Goal: Task Accomplishment & Management: Manage account settings

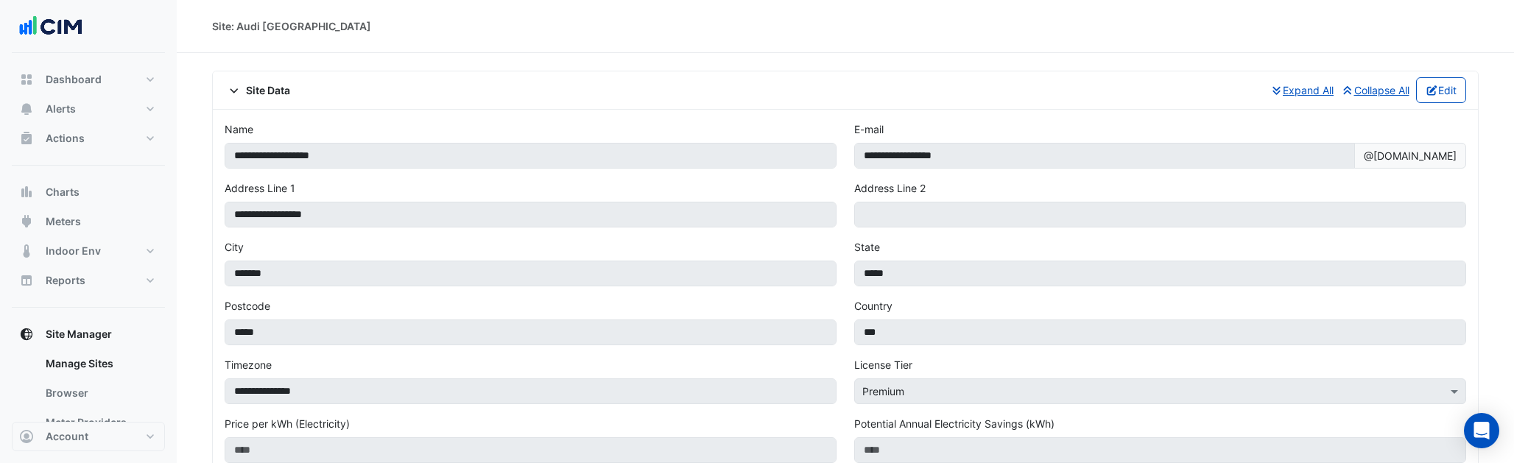
click at [228, 88] on icon at bounding box center [234, 90] width 13 height 10
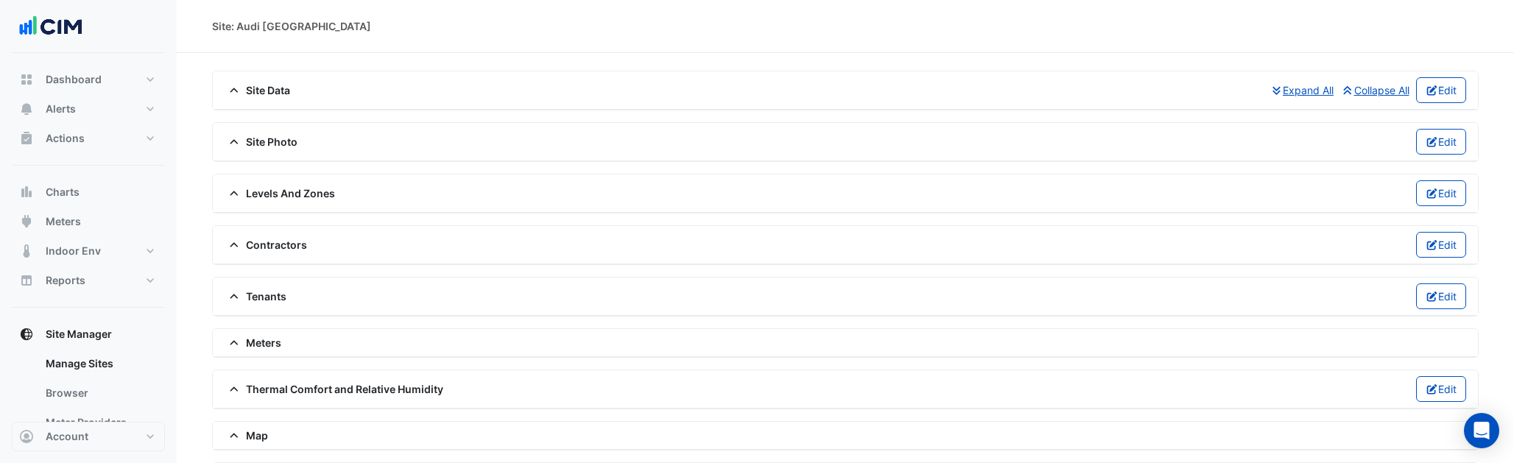
click at [253, 342] on span "Meters" at bounding box center [253, 342] width 57 height 15
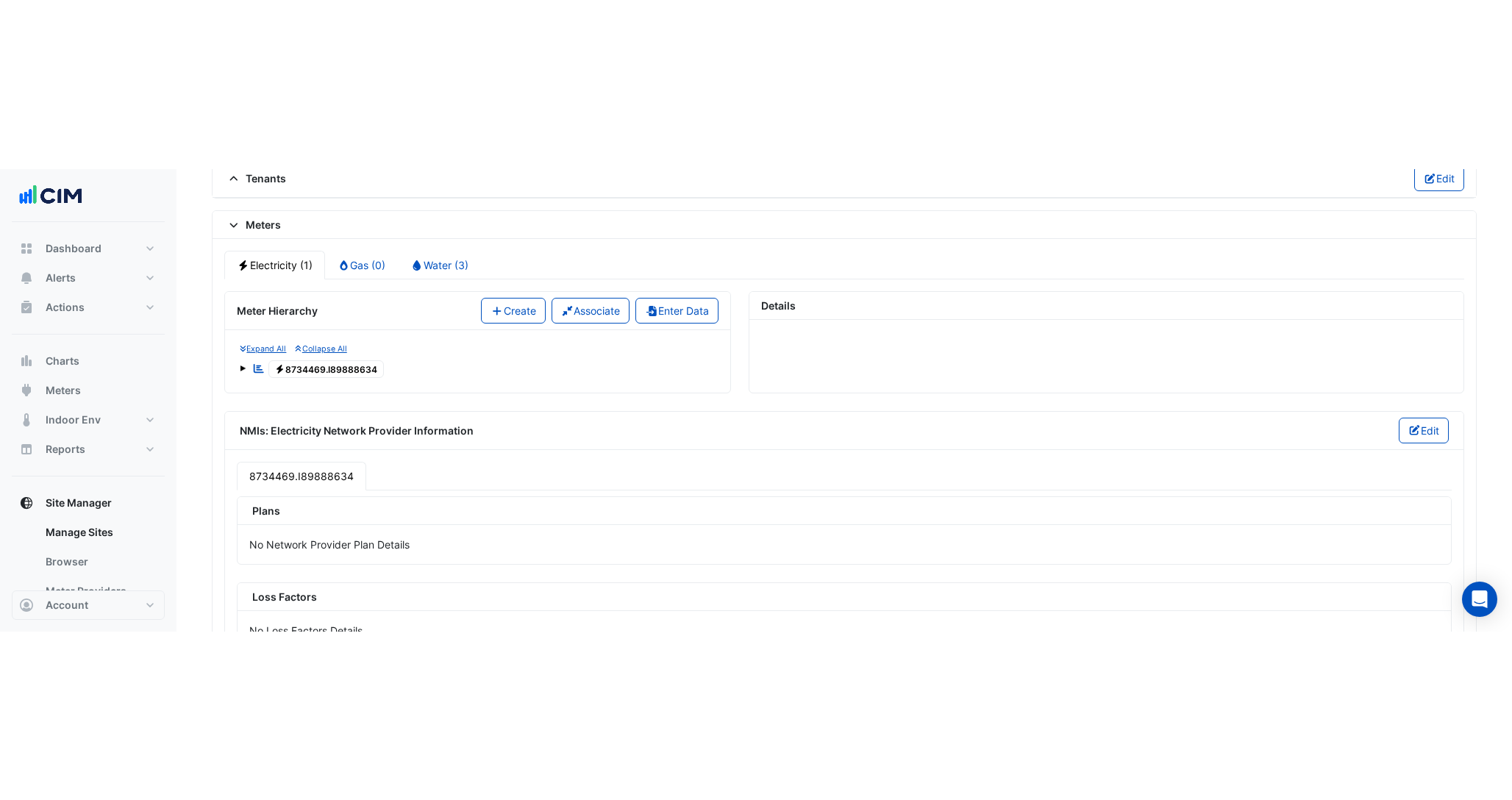
scroll to position [289, 0]
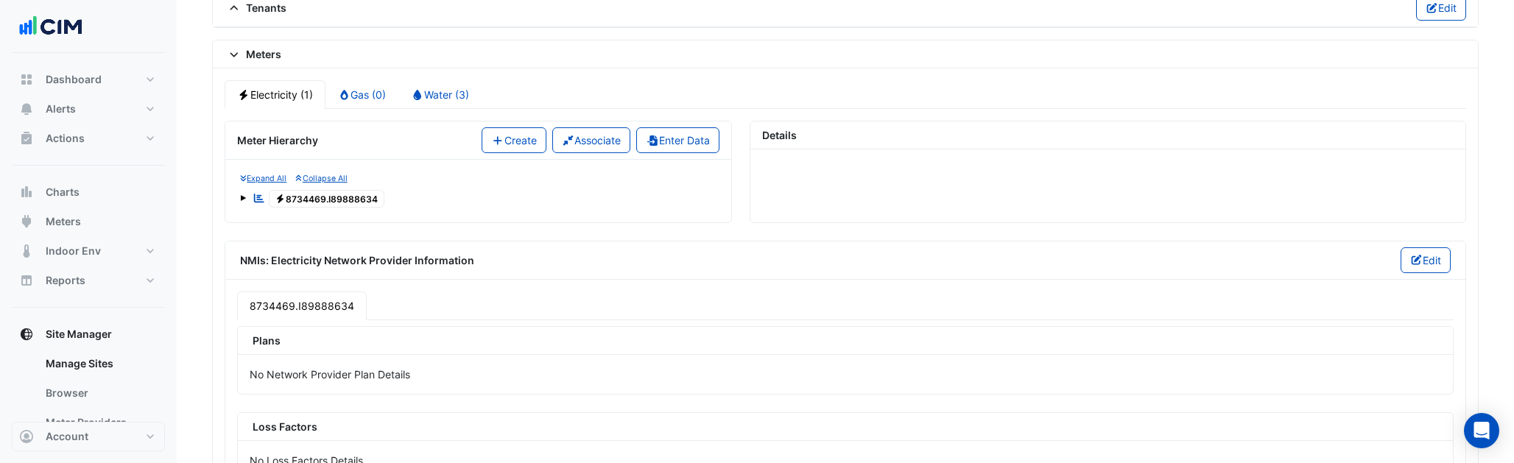
click at [243, 196] on span at bounding box center [243, 198] width 6 height 6
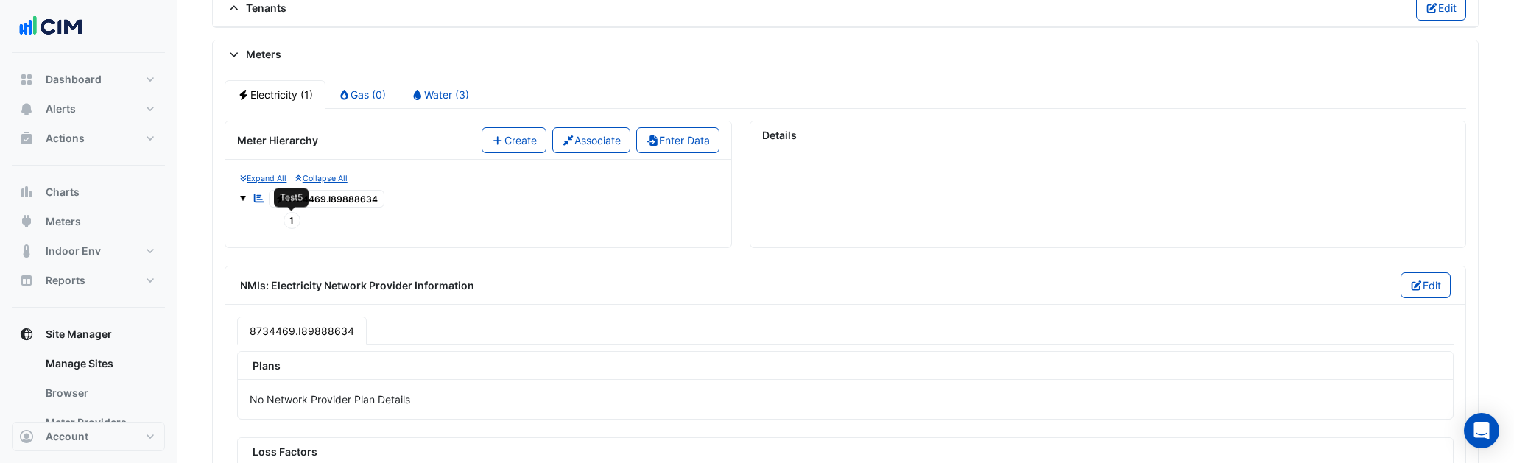
click at [286, 214] on span "1" at bounding box center [293, 220] width 18 height 17
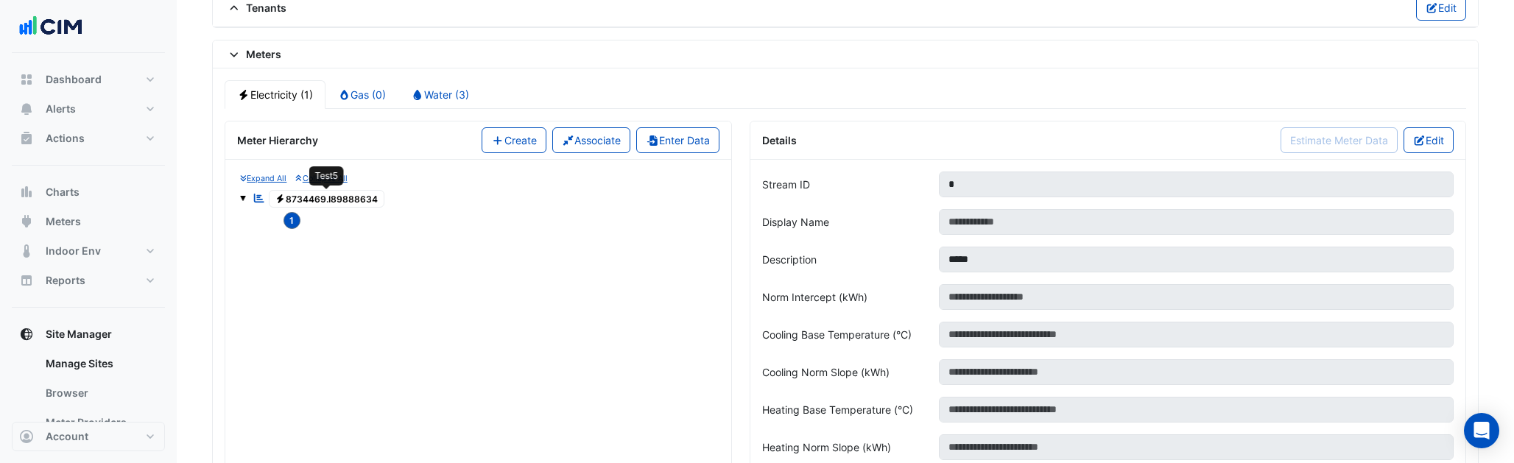
click at [314, 202] on span "Electricity 8734469.I89888634" at bounding box center [327, 199] width 116 height 18
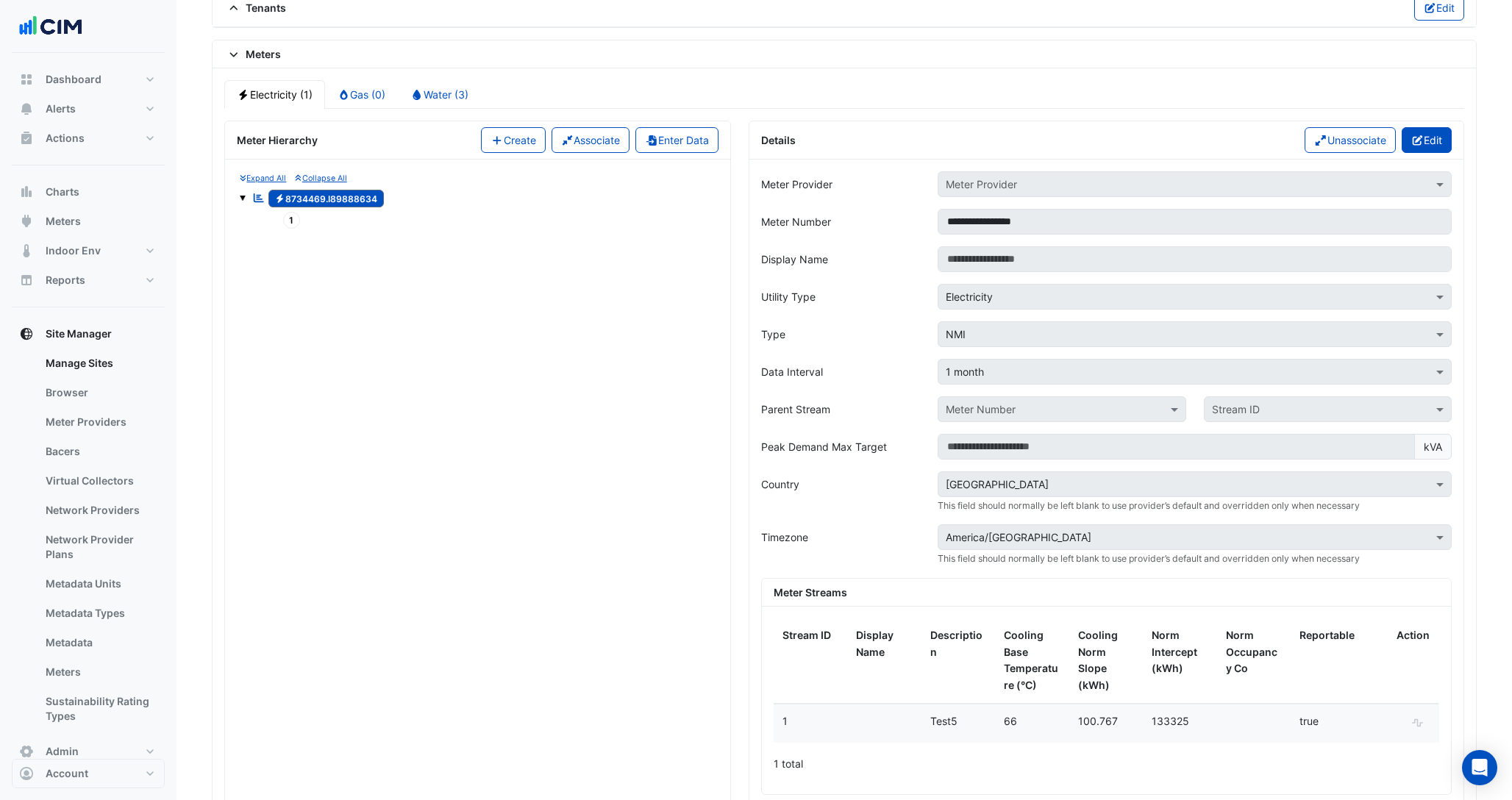
click at [1416, 135] on icon "button" at bounding box center [1417, 140] width 13 height 10
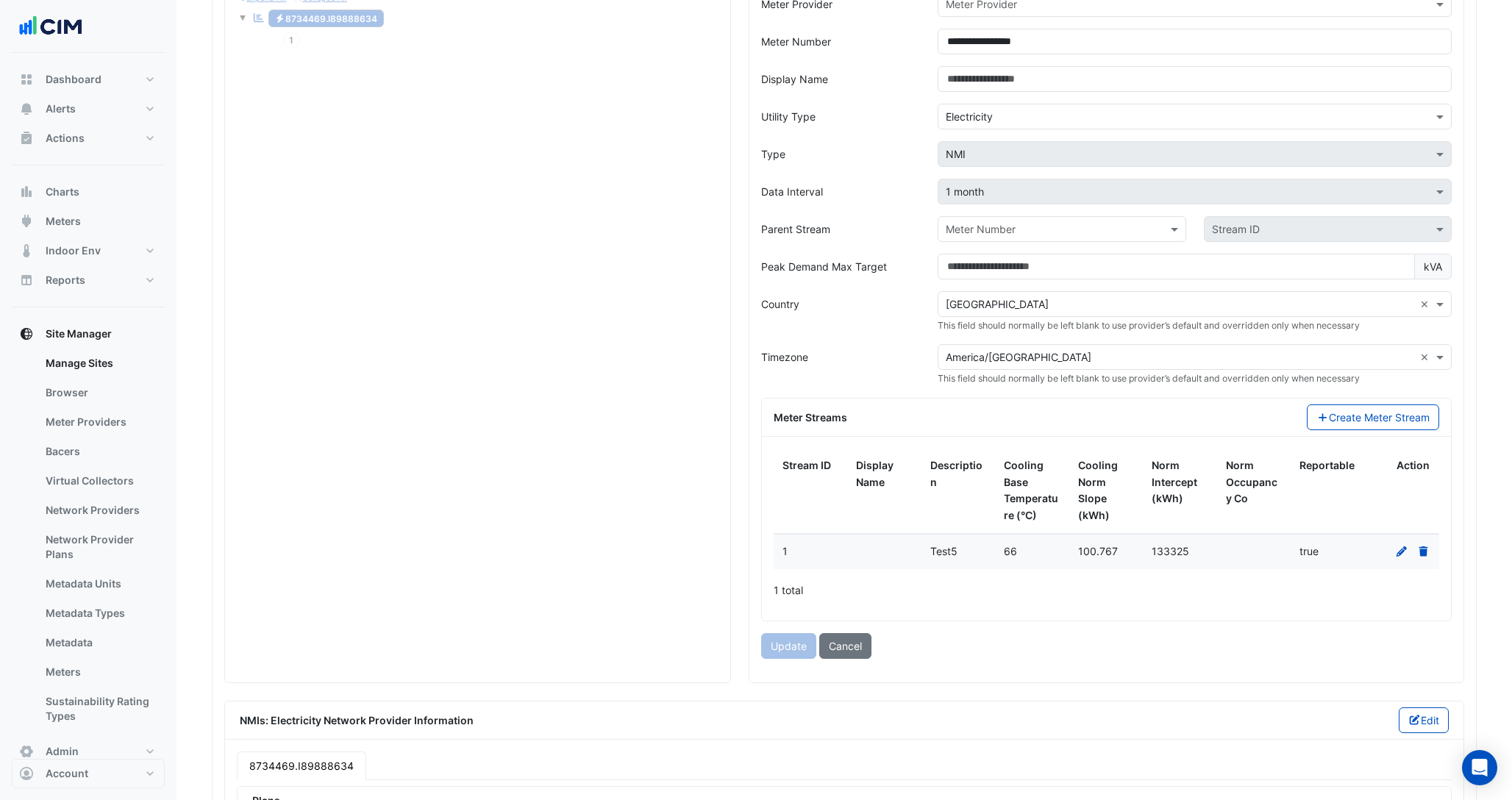
scroll to position [473, 0]
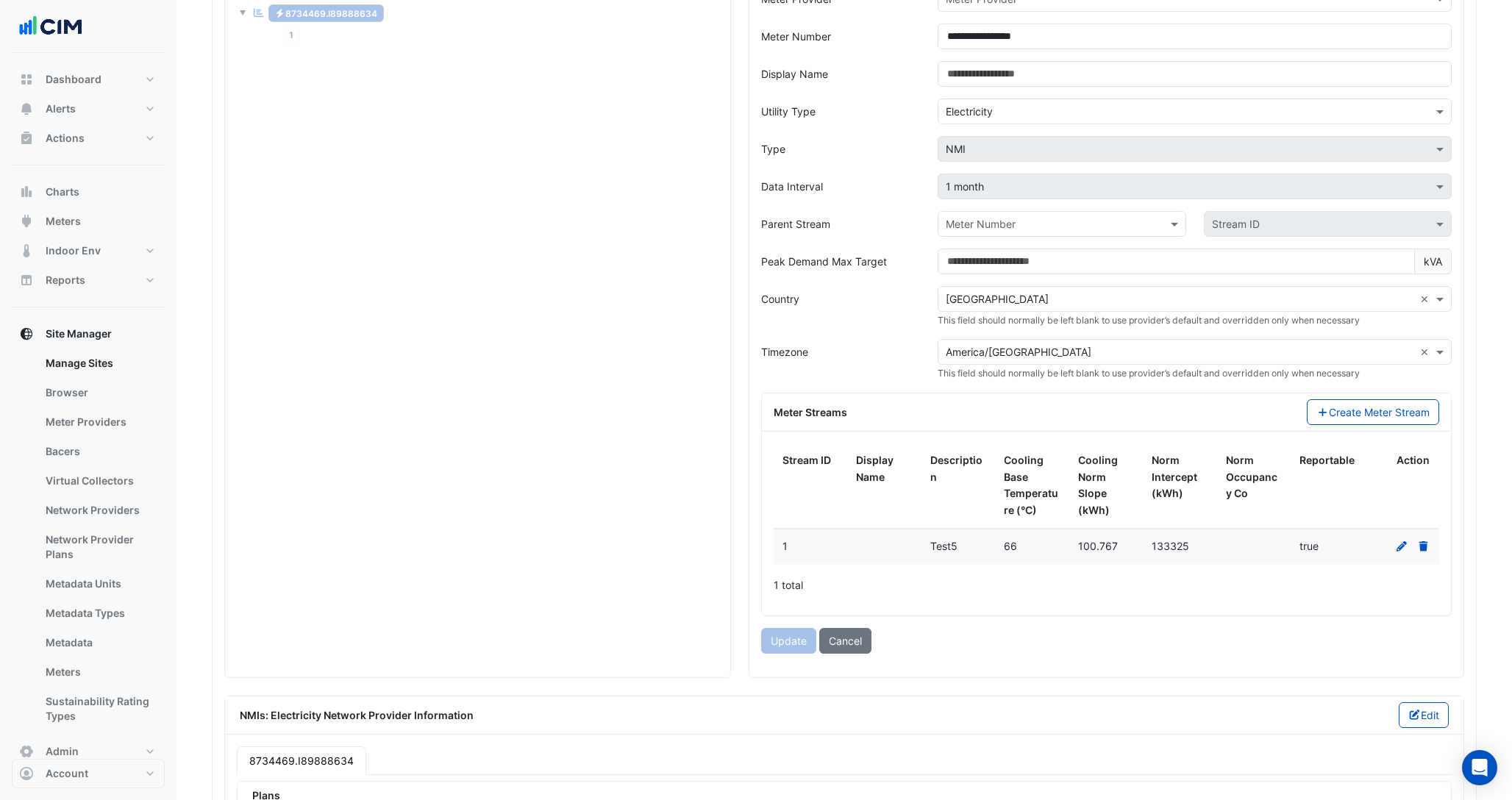
click at [875, 188] on div "Data Interval" at bounding box center [840, 187] width 177 height 26
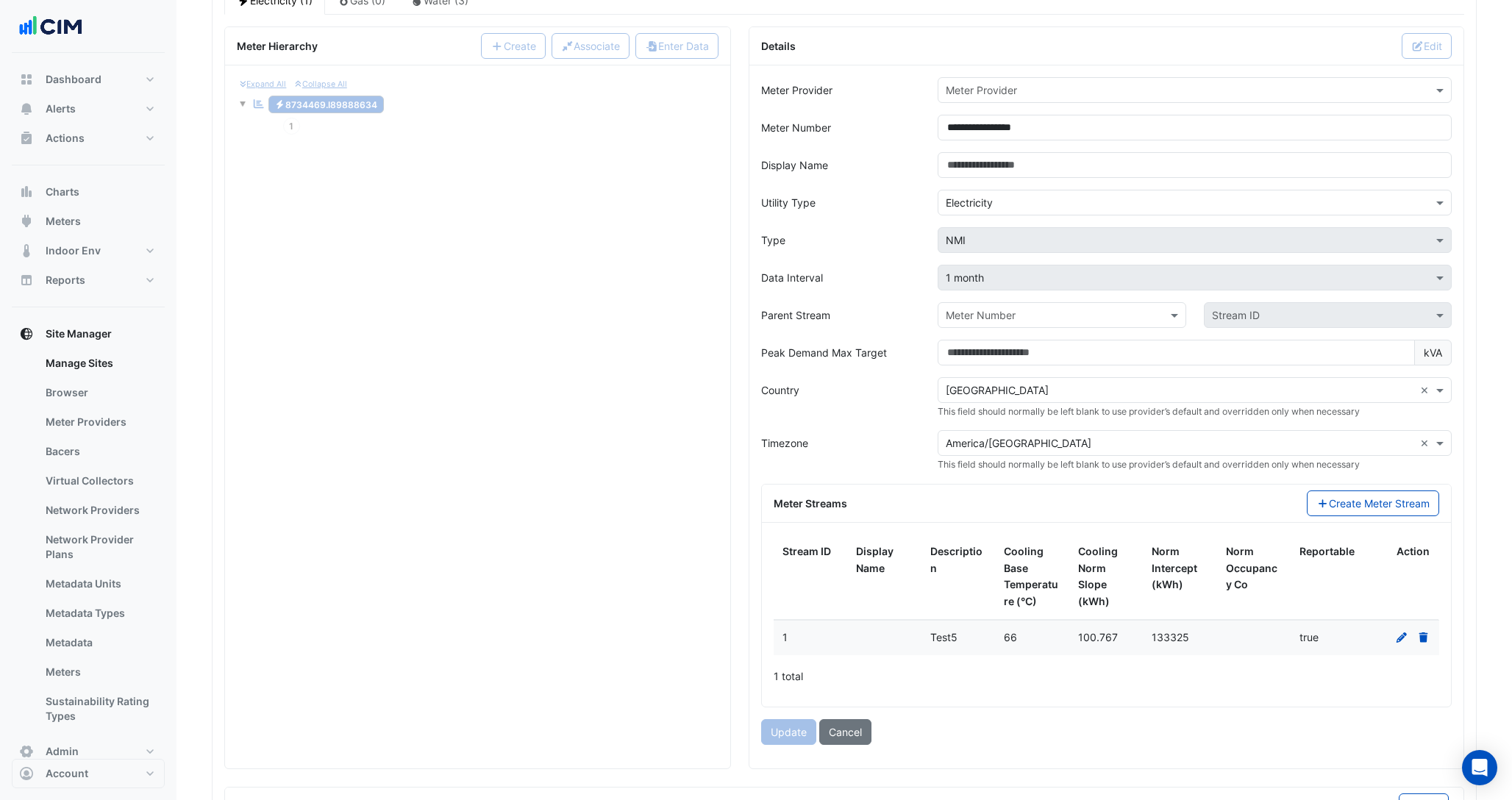
scroll to position [370, 0]
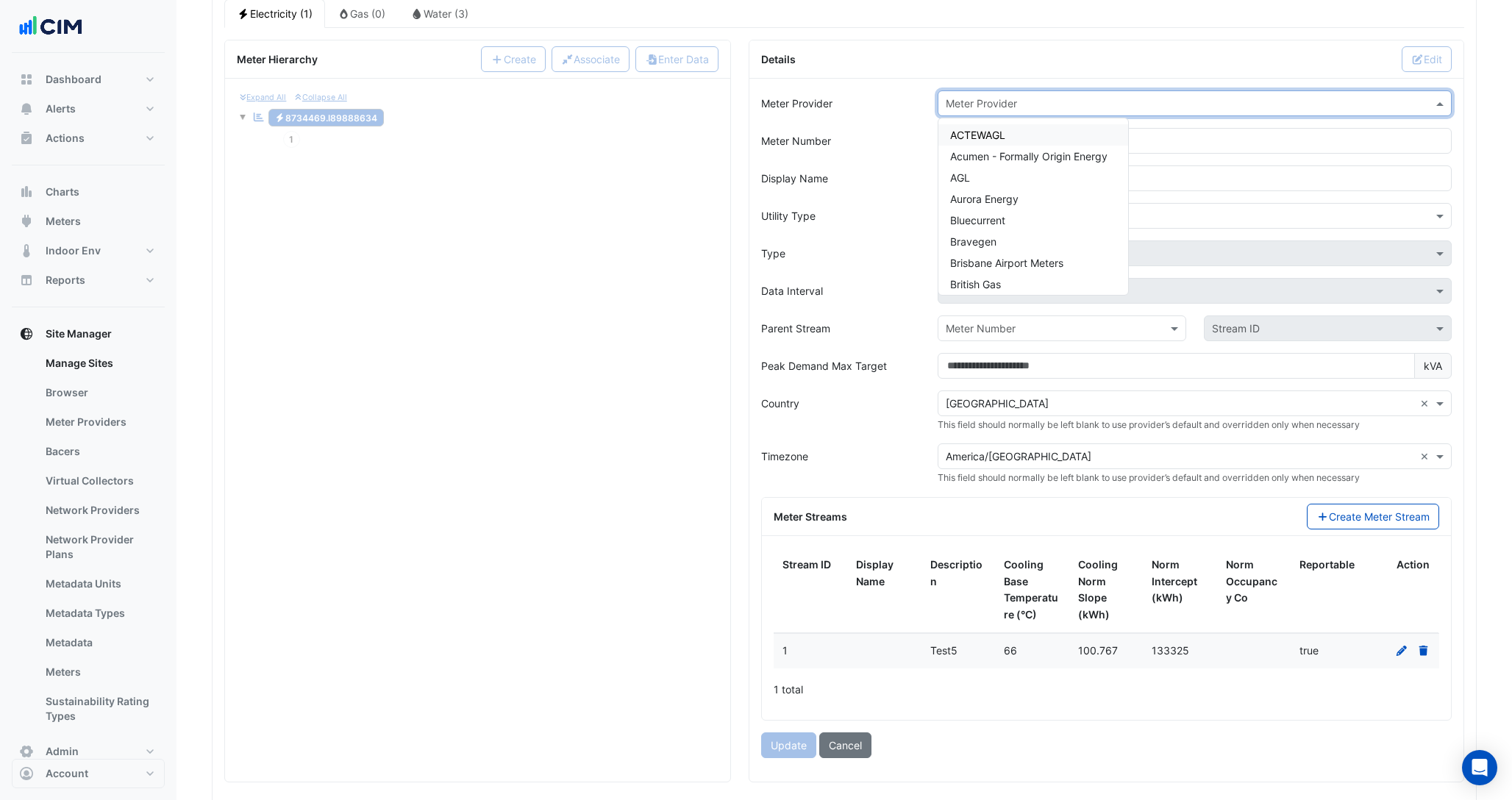
click at [1030, 105] on input "text" at bounding box center [1179, 103] width 468 height 15
click at [1011, 126] on div "ACTEWAGL" at bounding box center [1034, 134] width 190 height 21
click at [1031, 105] on input "text" at bounding box center [1179, 103] width 468 height 15
click at [992, 152] on span "Acumen - Formally Origin Energy" at bounding box center [1029, 156] width 158 height 13
click at [1042, 102] on input "text" at bounding box center [1179, 103] width 468 height 15
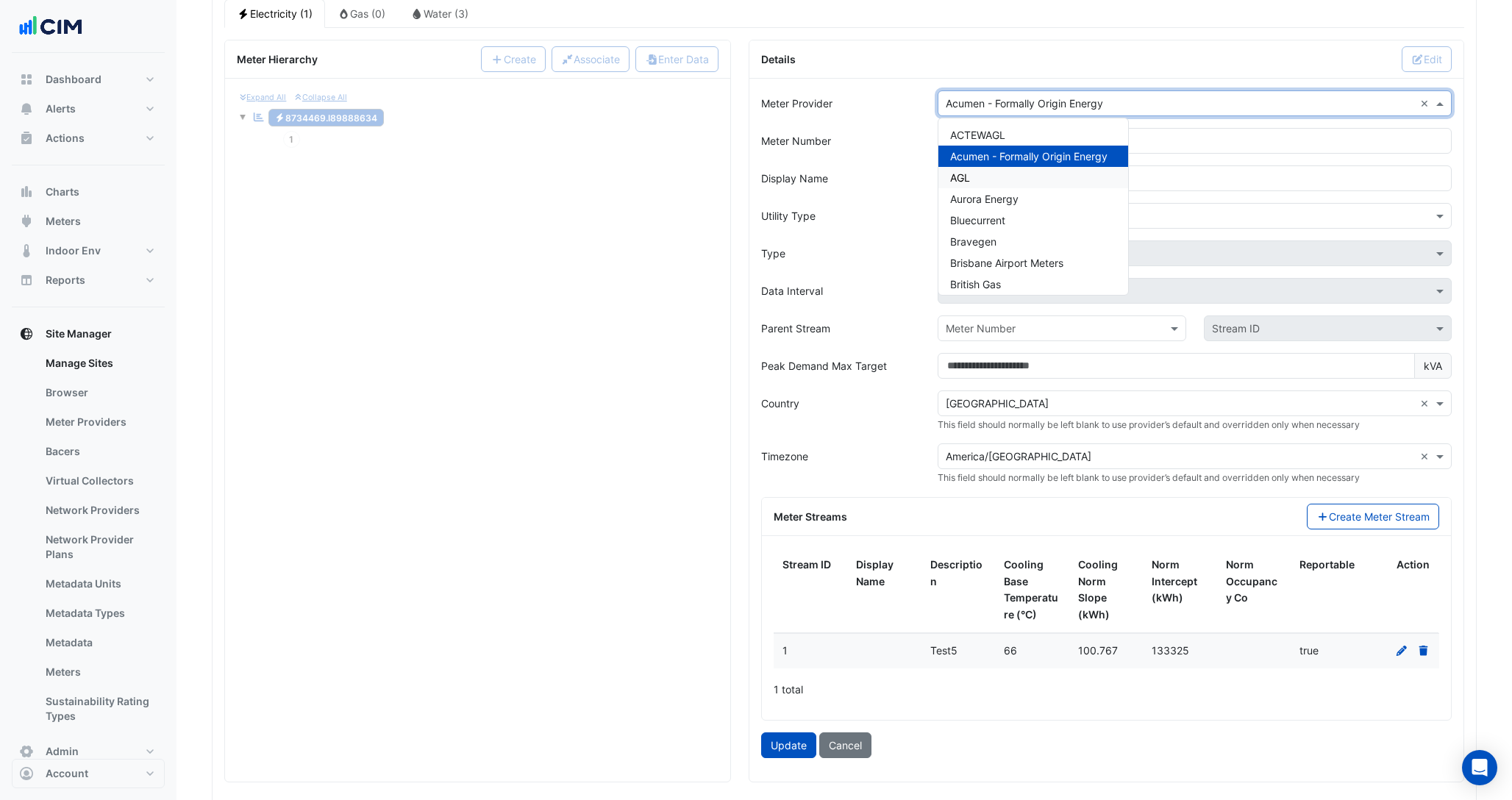
click at [1005, 180] on div "AGL" at bounding box center [1034, 177] width 190 height 21
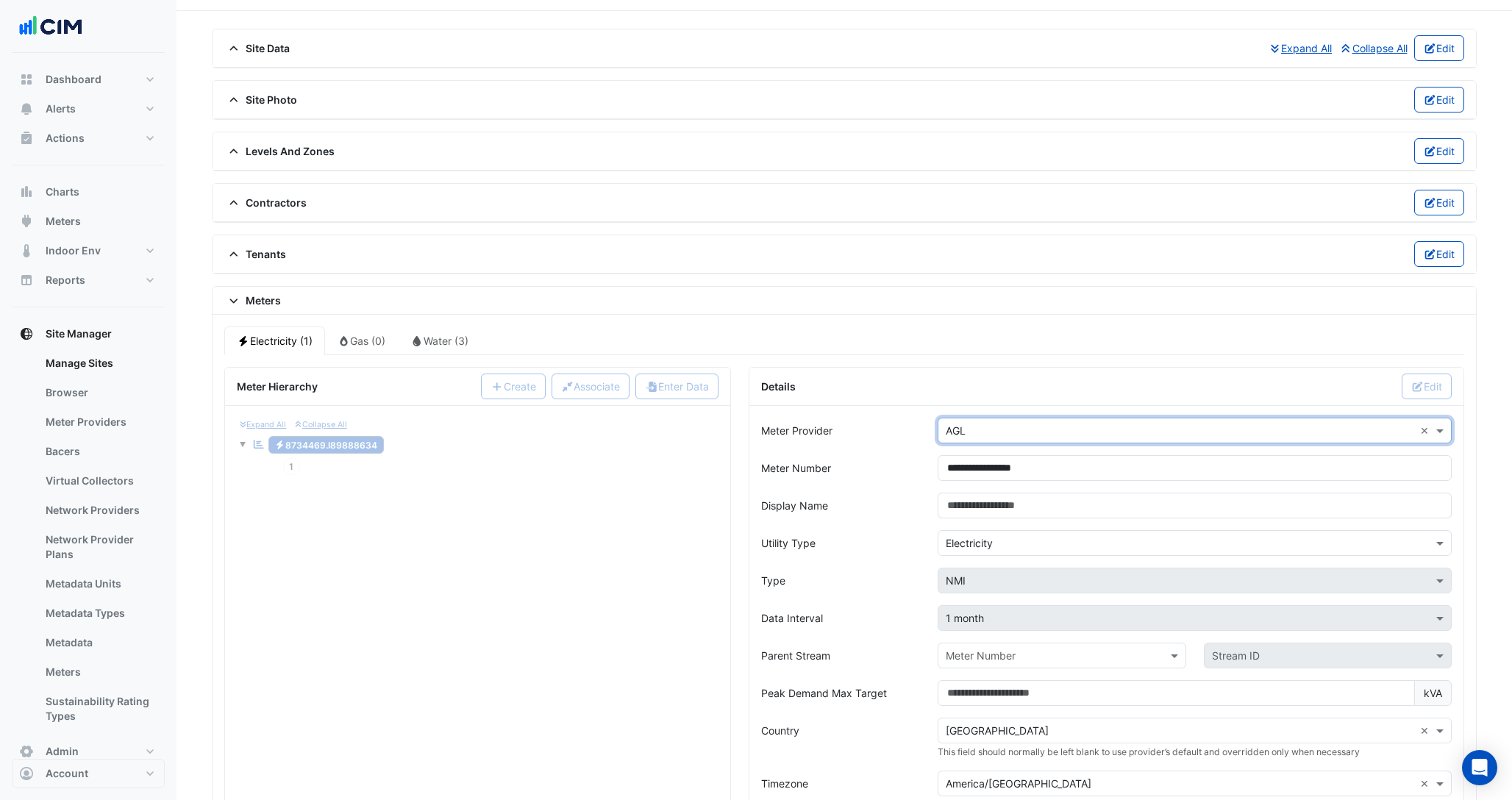
scroll to position [0, 0]
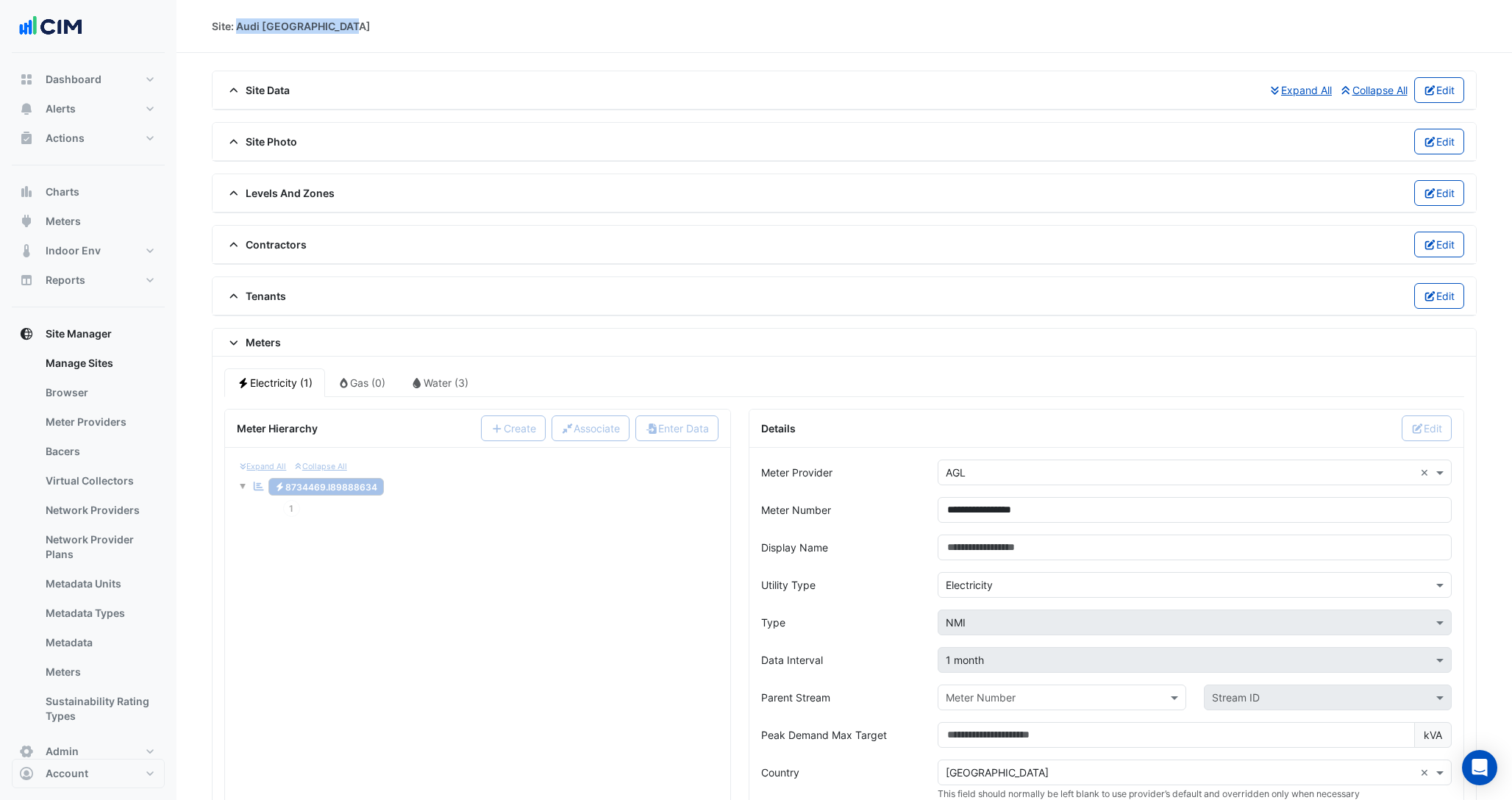
drag, startPoint x: 237, startPoint y: 24, endPoint x: 363, endPoint y: 24, distance: 126.0
click at [363, 24] on div "Site: Audi Central Houston" at bounding box center [844, 25] width 1265 height 15
copy div "Audi Central Houston"
click at [56, 461] on link "Meters" at bounding box center [99, 671] width 131 height 29
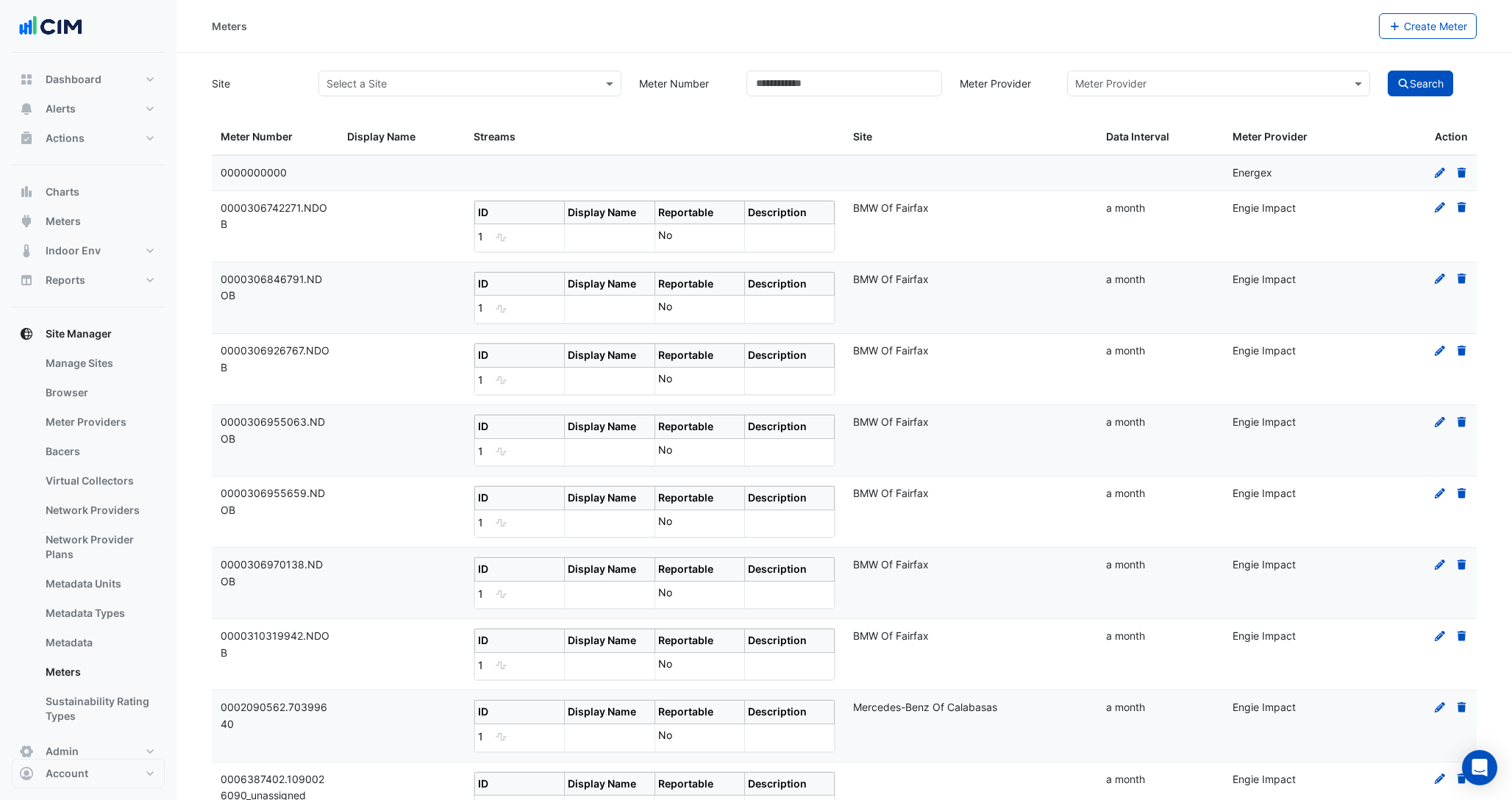
click at [507, 82] on input "text" at bounding box center [455, 84] width 258 height 15
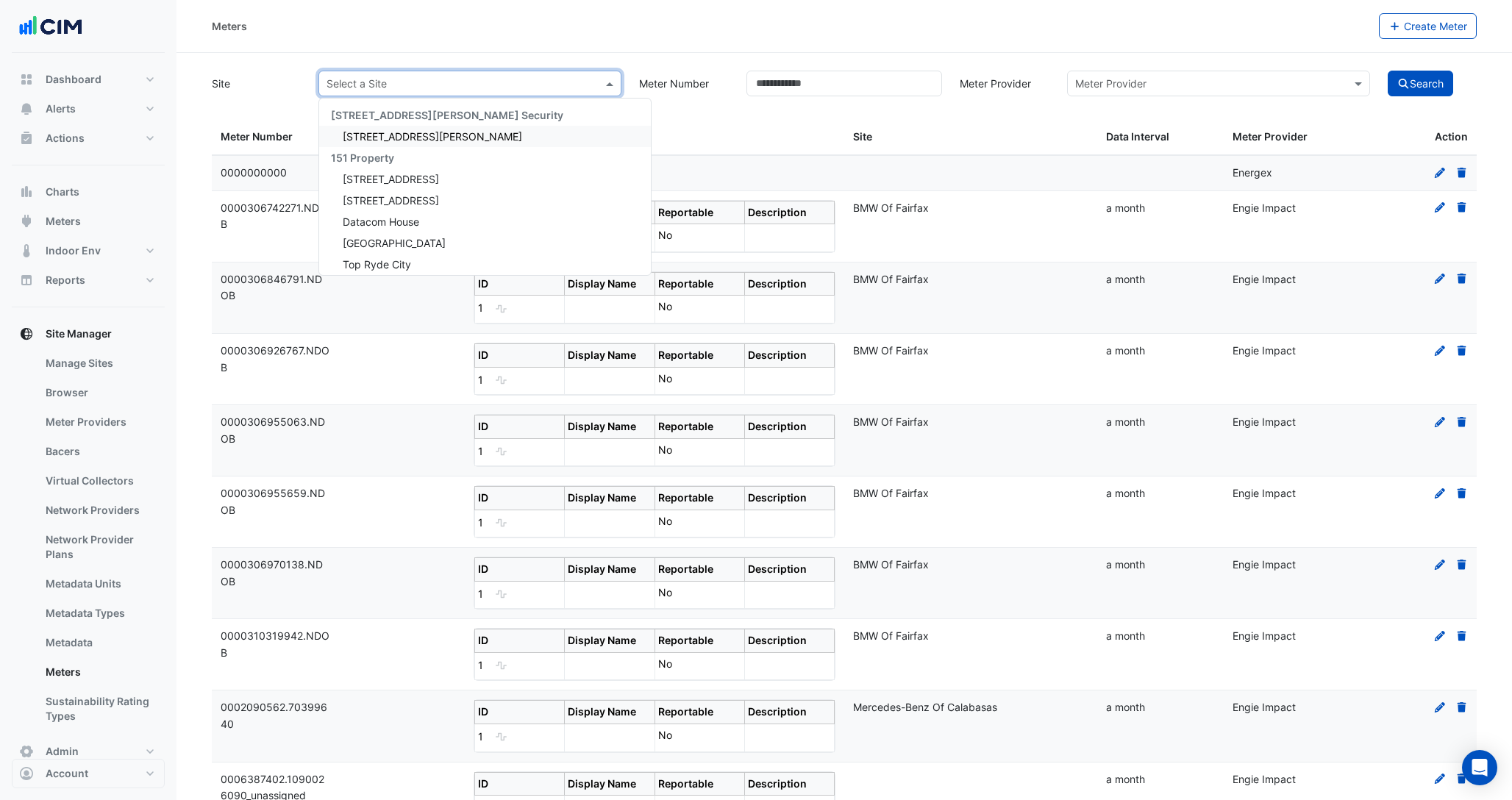
paste input "**********"
type input "**********"
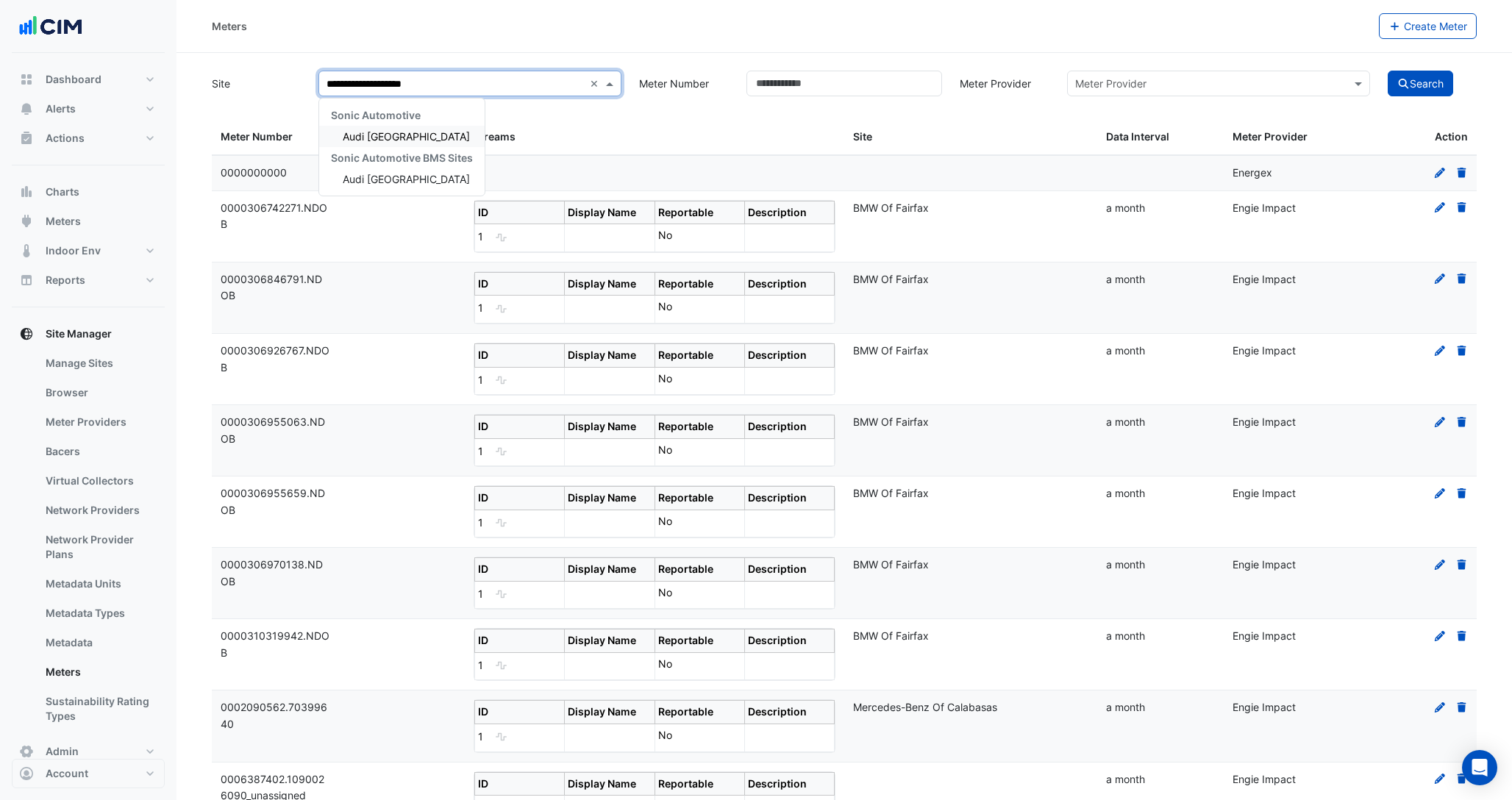
click at [447, 131] on div "Audi Central Houston" at bounding box center [402, 136] width 166 height 21
click at [1398, 79] on icon "submit" at bounding box center [1403, 84] width 13 height 10
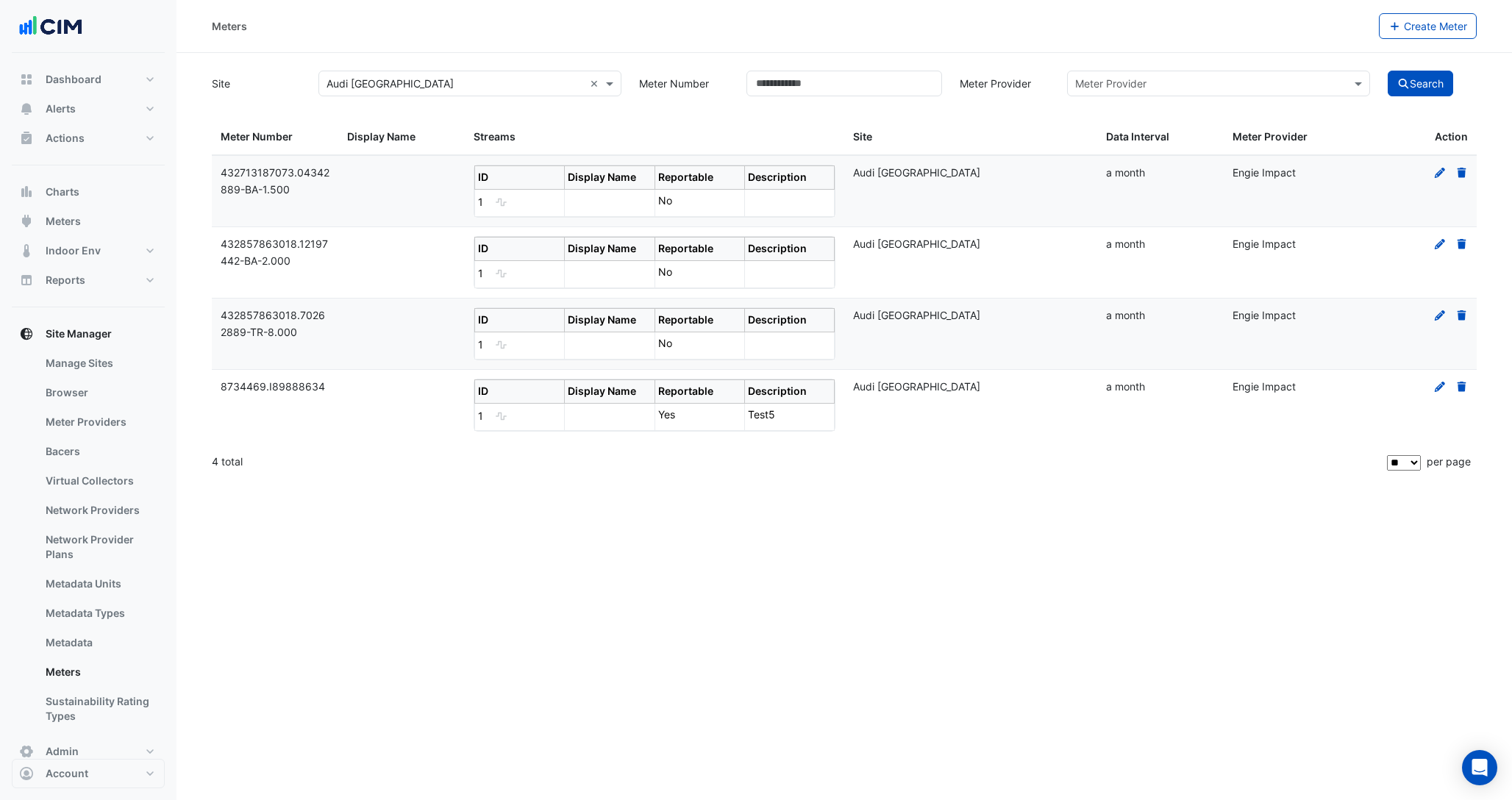
click at [1440, 175] on icon at bounding box center [1439, 173] width 13 height 10
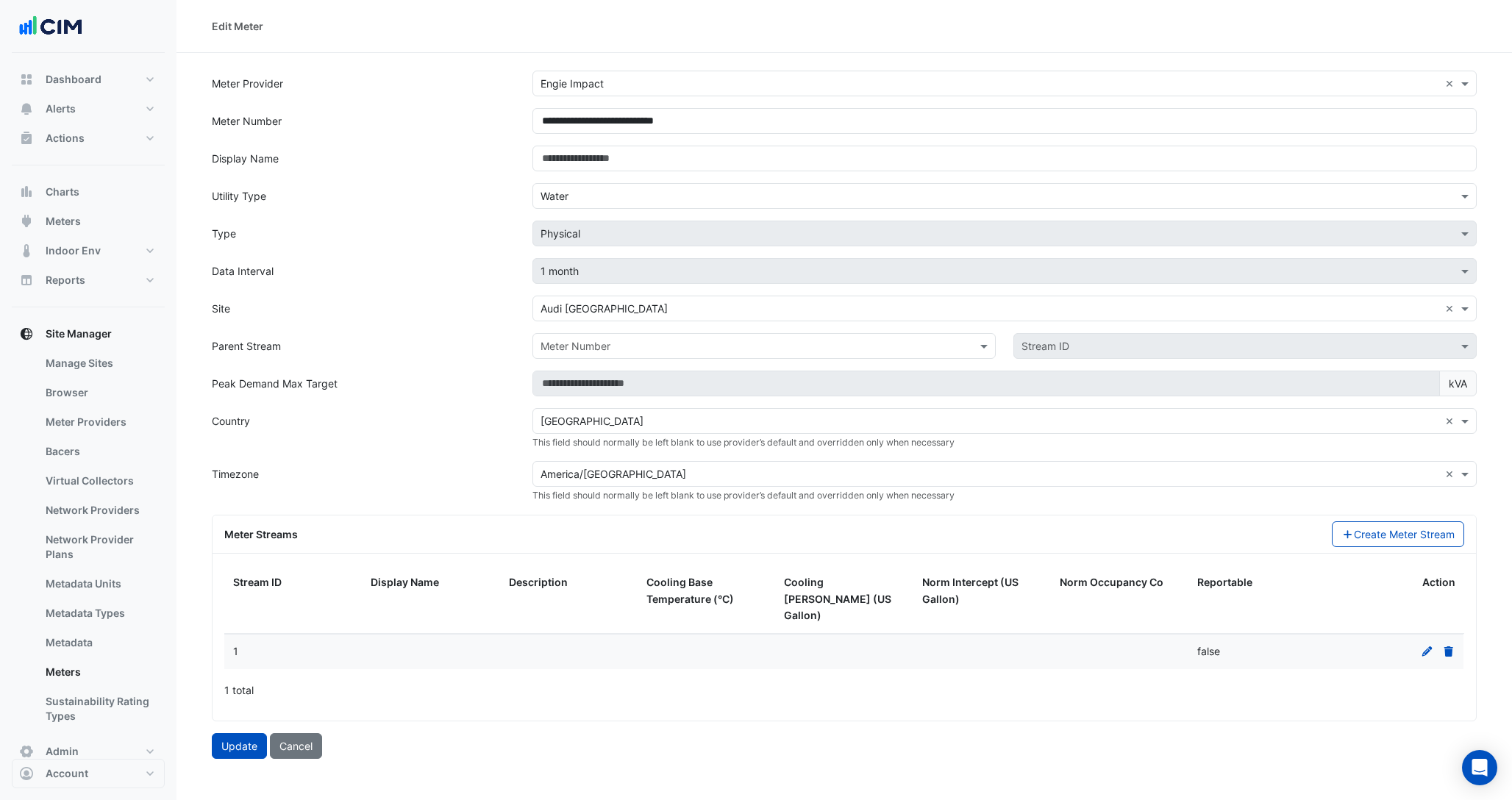
click at [618, 84] on input "text" at bounding box center [990, 84] width 899 height 15
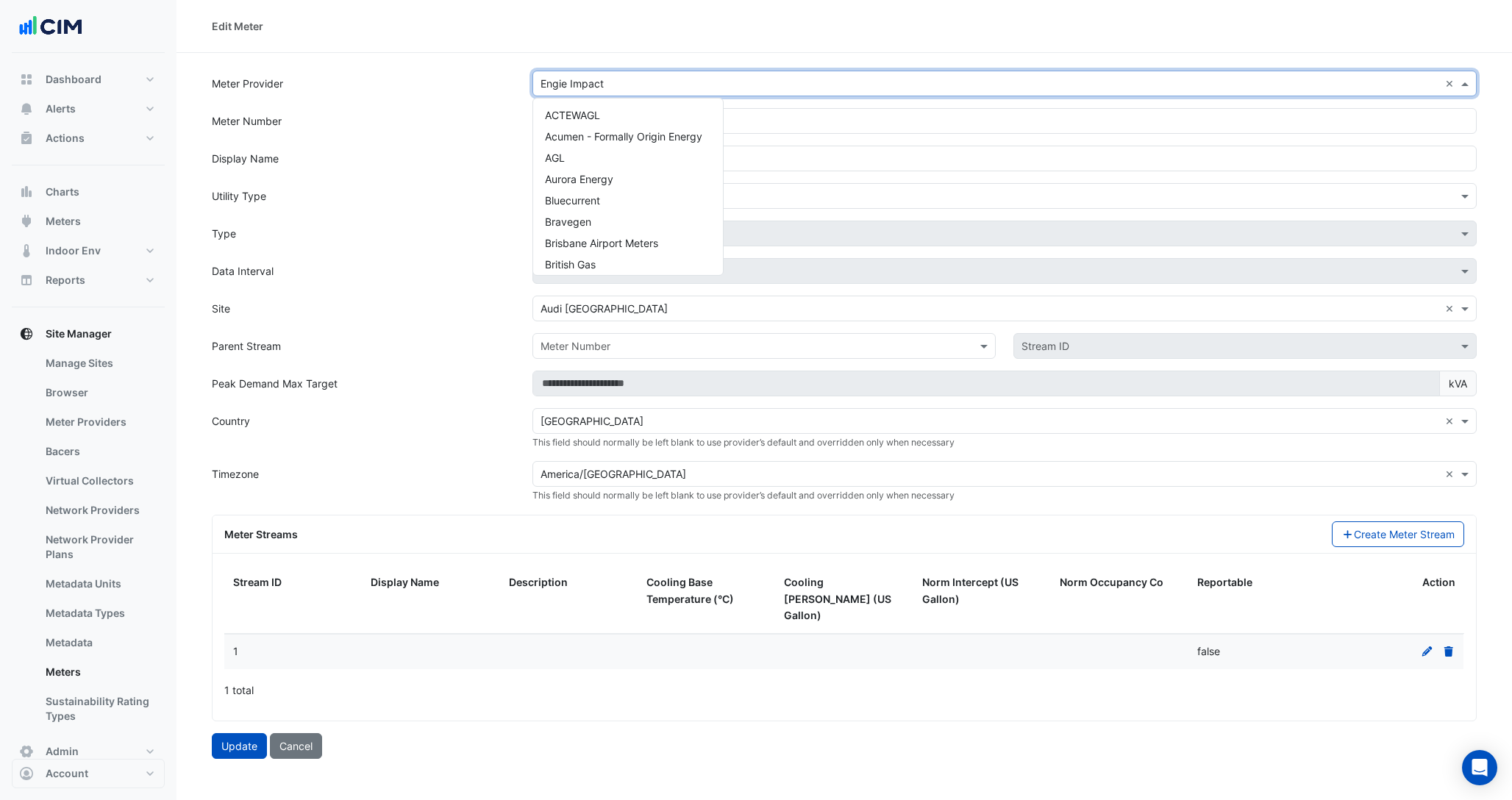
scroll to position [453, 0]
click at [583, 130] on div "EON" at bounding box center [628, 130] width 190 height 21
click at [622, 77] on input "text" at bounding box center [990, 84] width 899 height 15
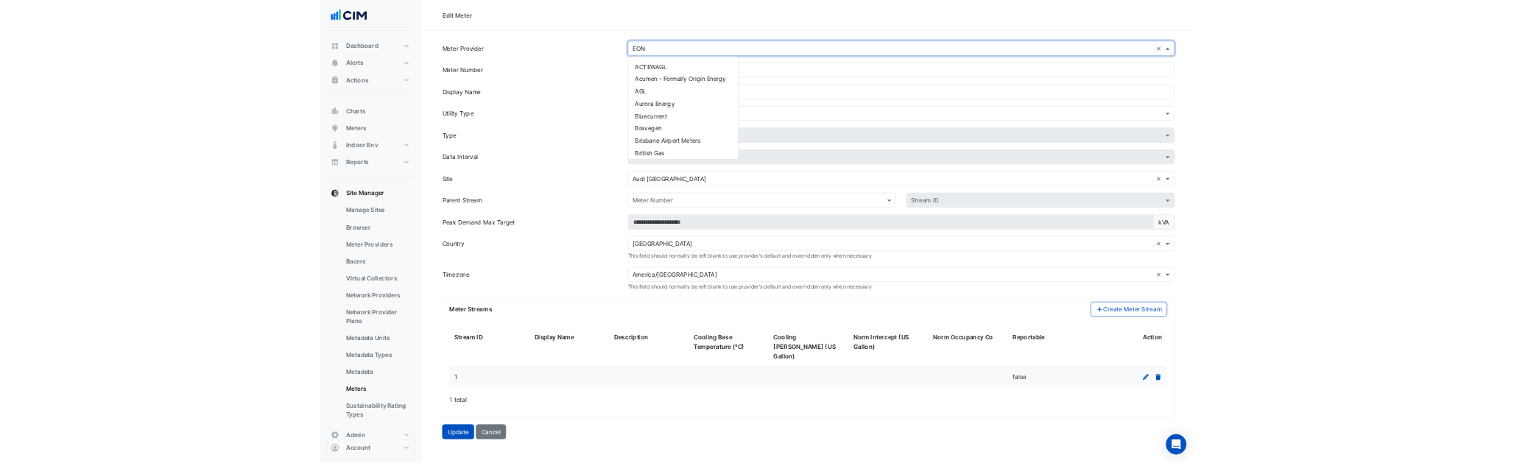
scroll to position [476, 0]
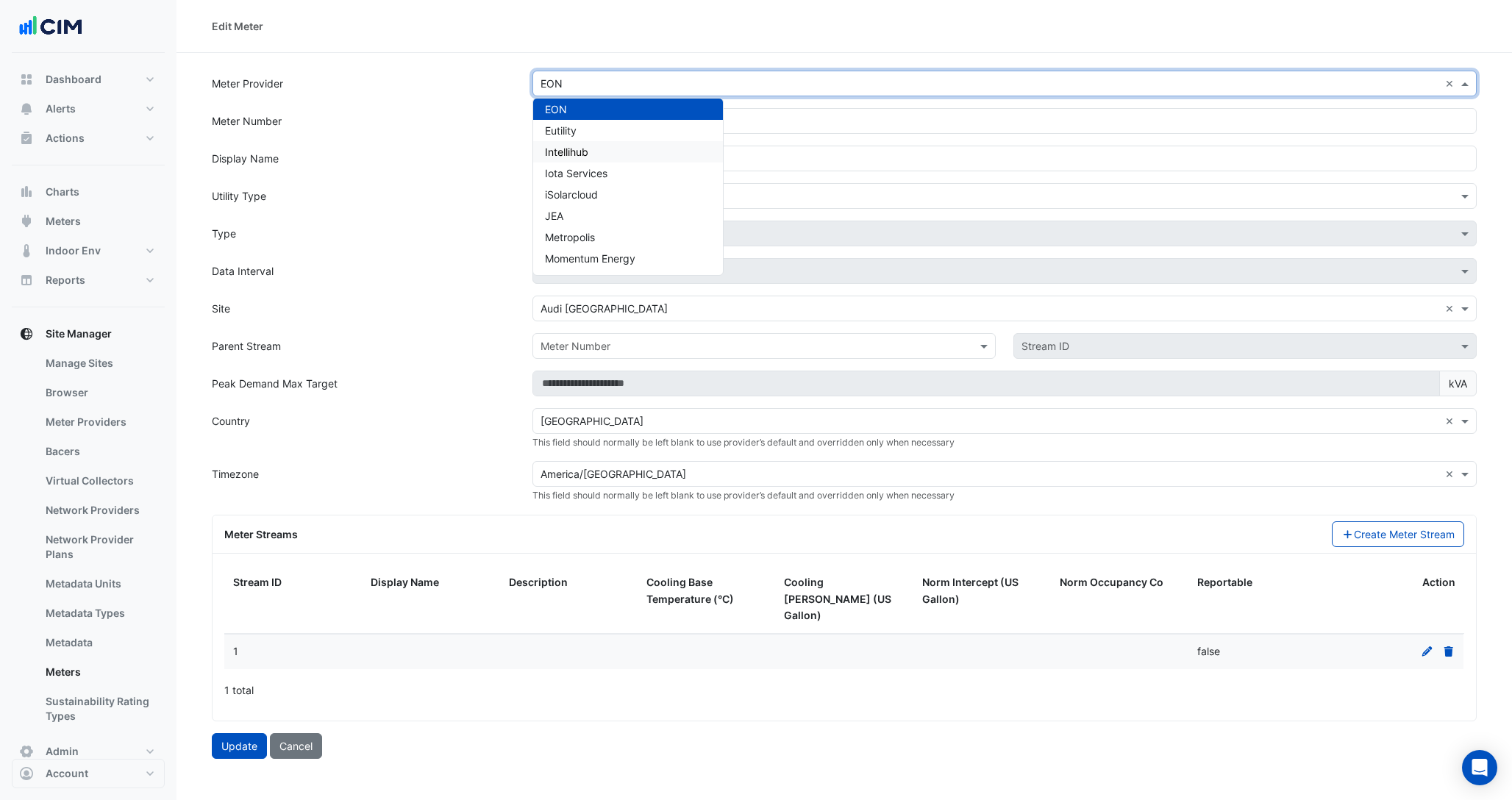
click at [584, 151] on span "Intellihub" at bounding box center [566, 152] width 43 height 13
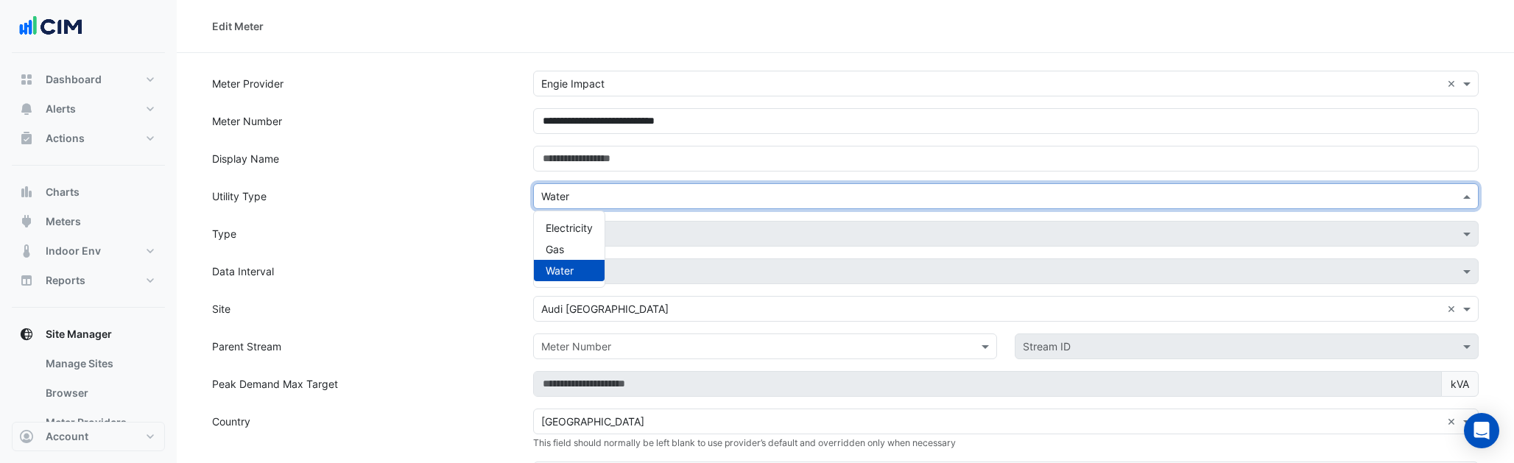
click at [555, 197] on input "text" at bounding box center [991, 196] width 900 height 15
click at [555, 225] on span "Electricity" at bounding box center [569, 228] width 47 height 13
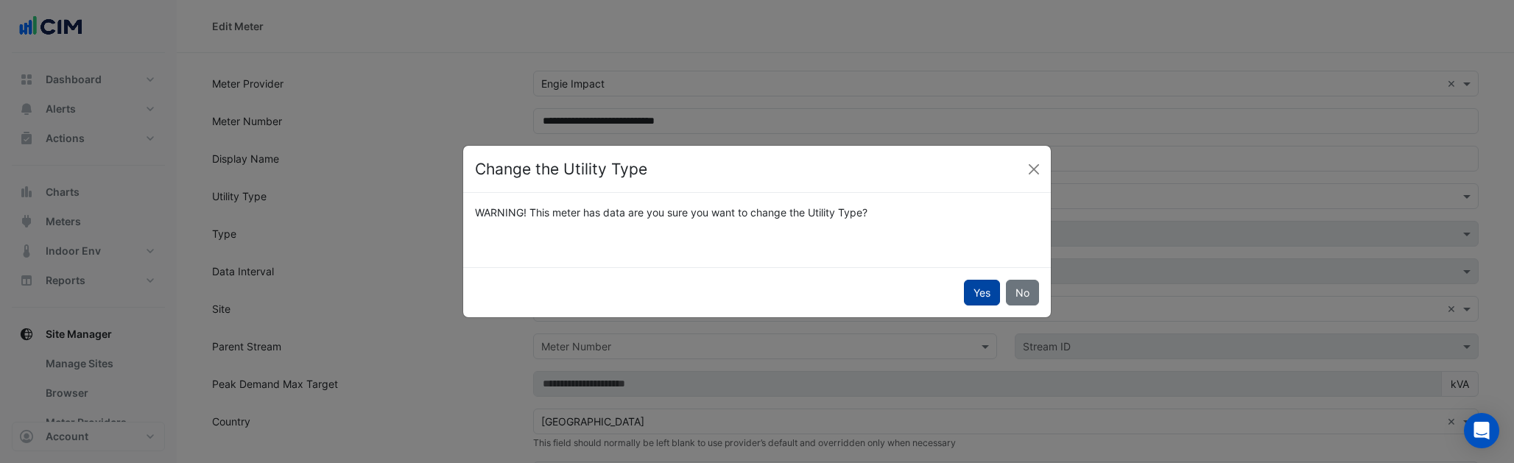
click at [970, 294] on button "Yes" at bounding box center [982, 293] width 36 height 26
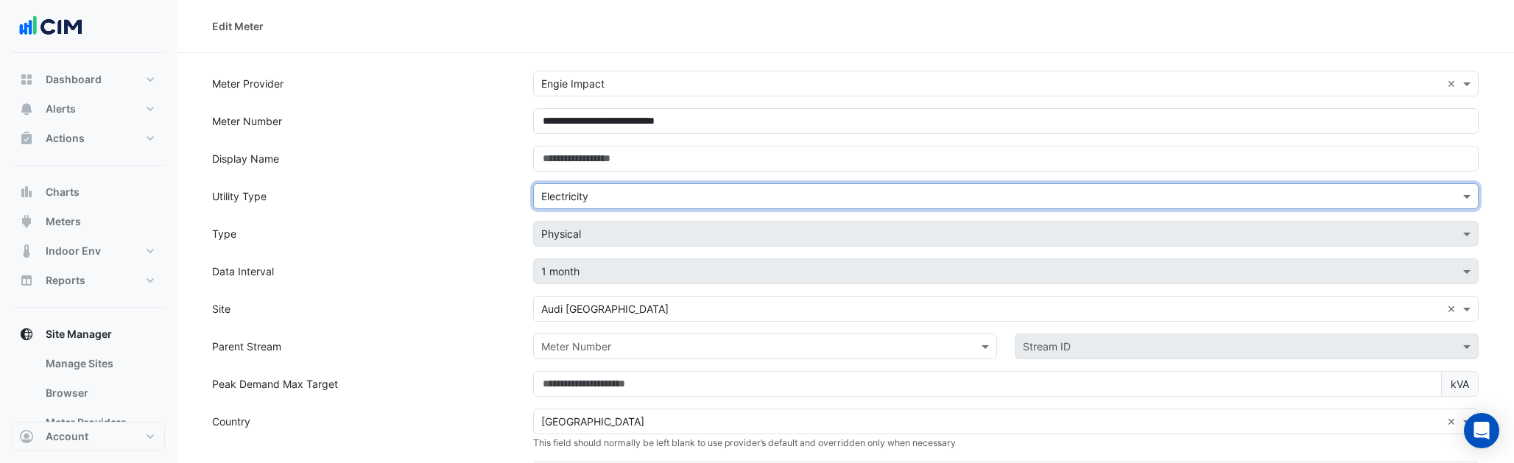
click at [639, 87] on input "text" at bounding box center [991, 84] width 900 height 15
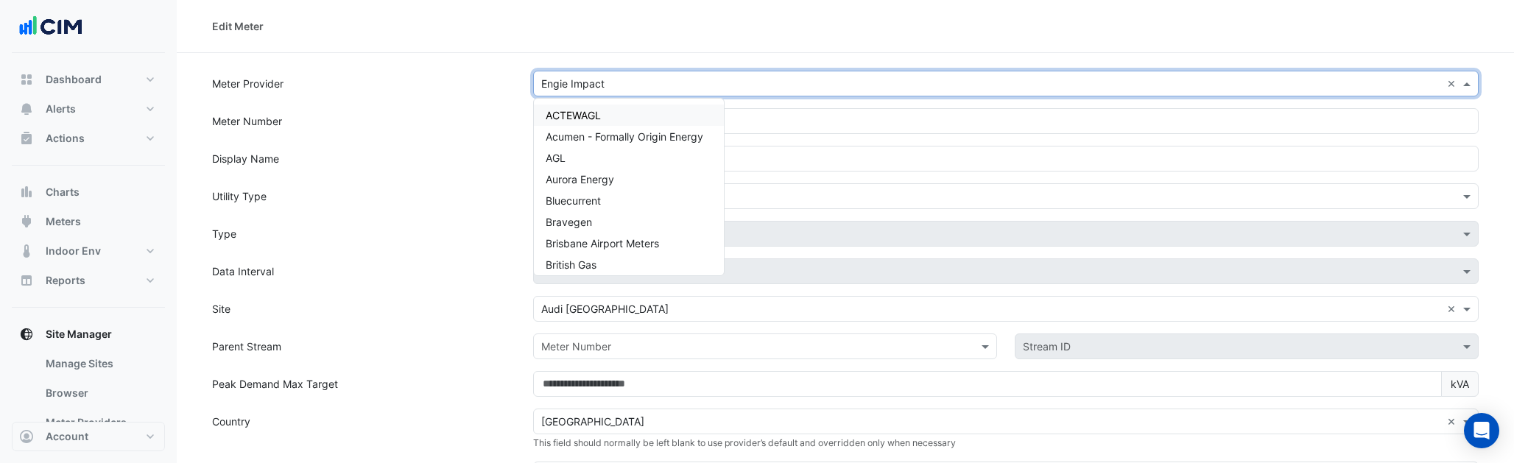
click at [611, 116] on div "ACTEWAGL" at bounding box center [629, 115] width 190 height 21
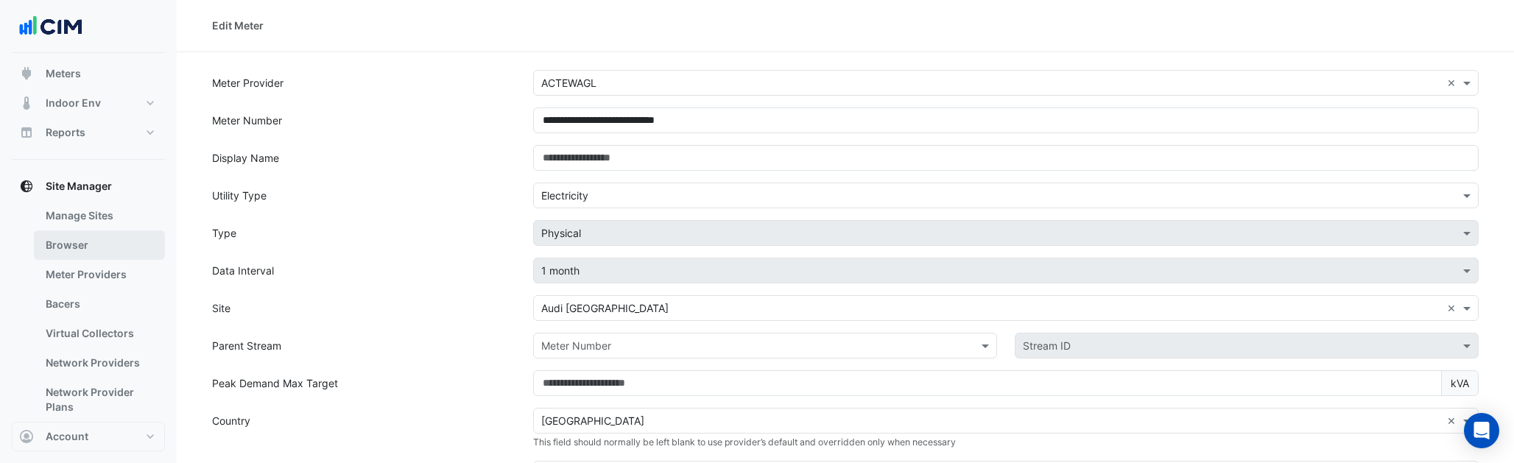
scroll to position [156, 0]
click at [65, 262] on link "Meter Providers" at bounding box center [99, 266] width 131 height 29
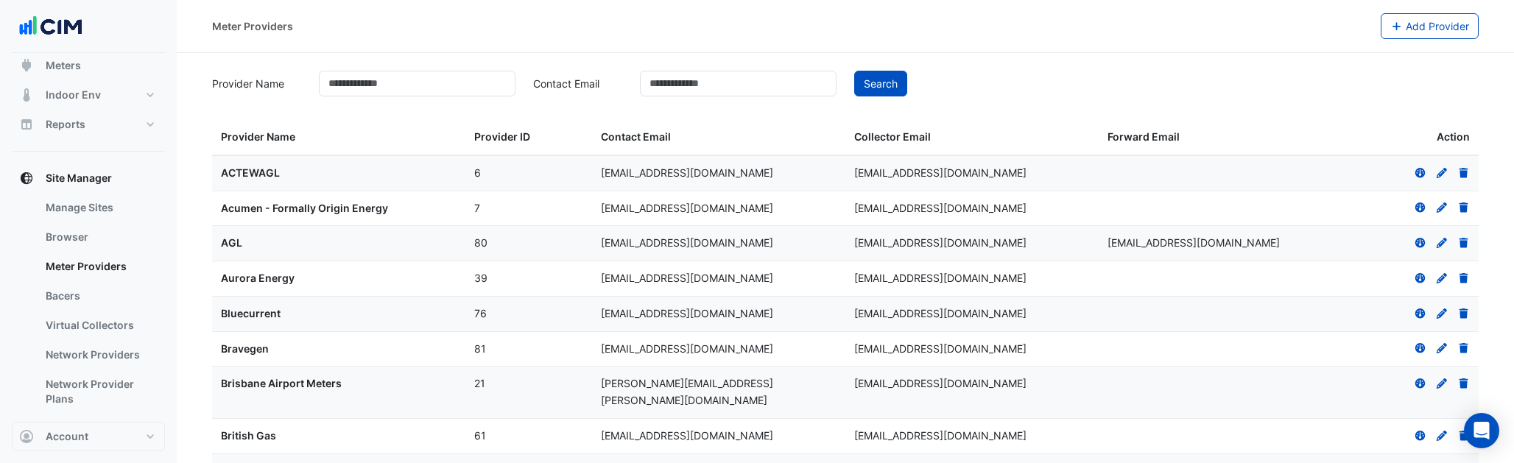
click at [1440, 172] on icon at bounding box center [1441, 173] width 13 height 10
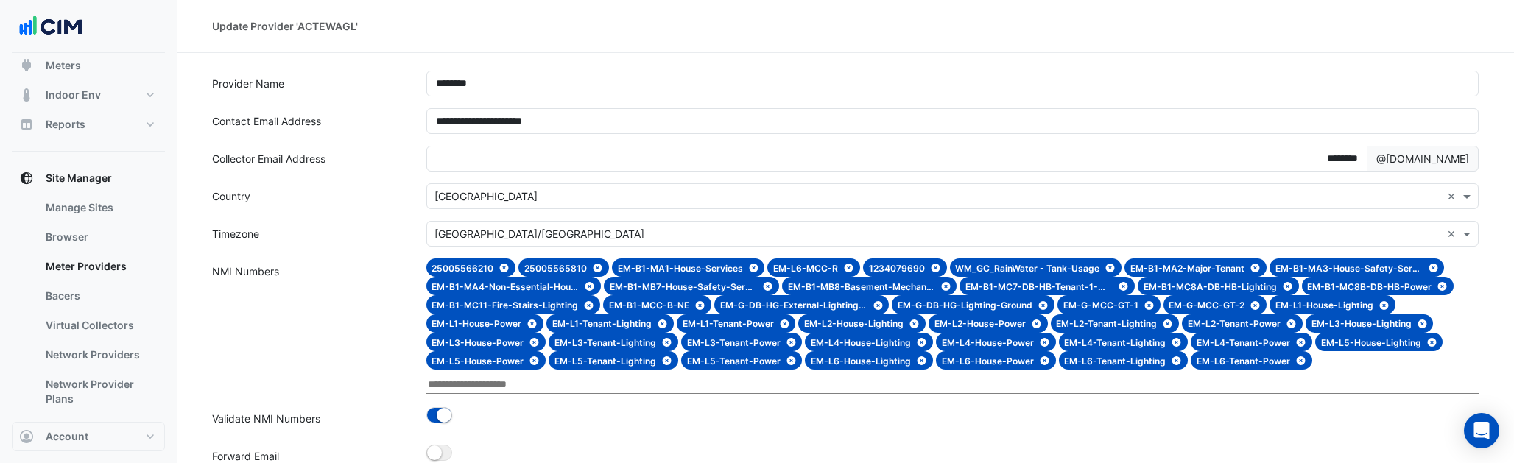
click at [442, 381] on input "text" at bounding box center [952, 385] width 1052 height 18
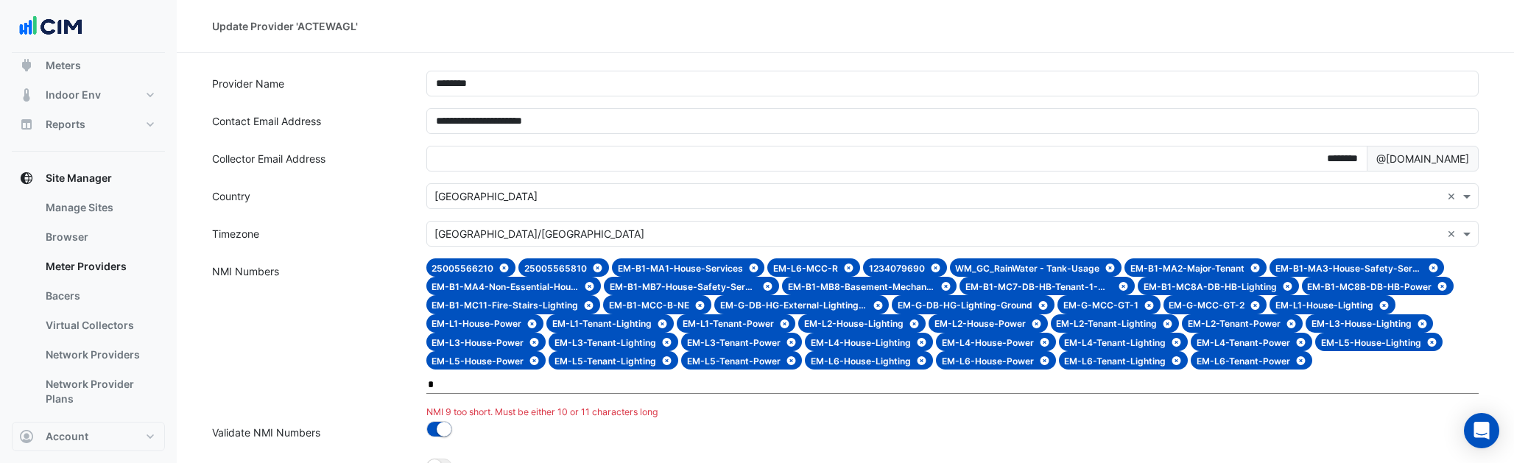
type input "*"
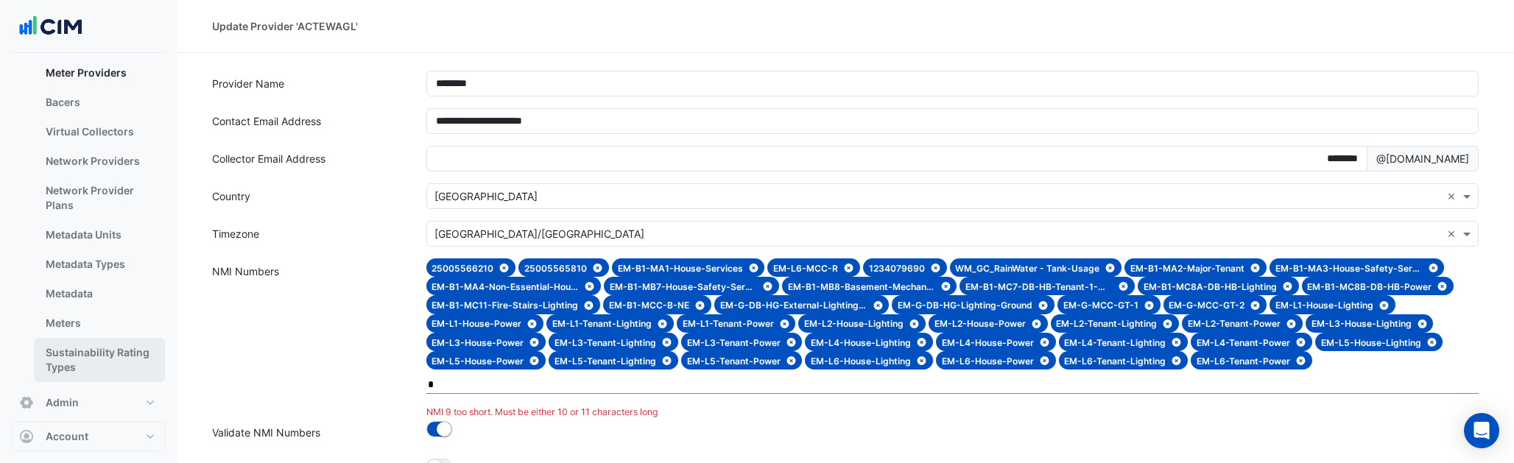
scroll to position [363, 0]
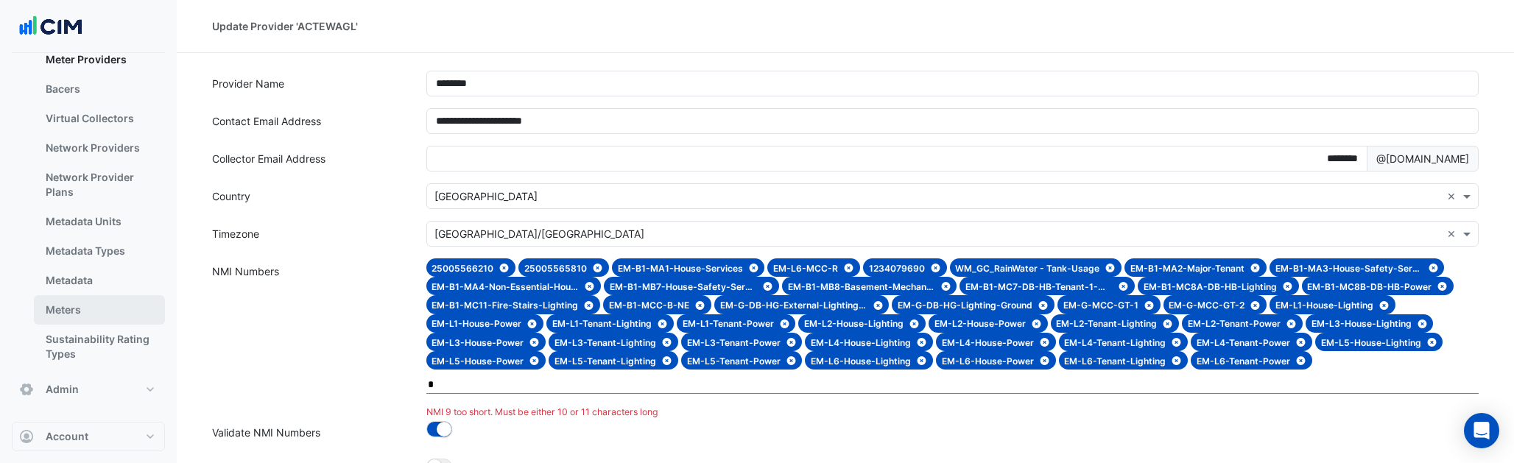
click at [71, 312] on link "Meters" at bounding box center [99, 309] width 131 height 29
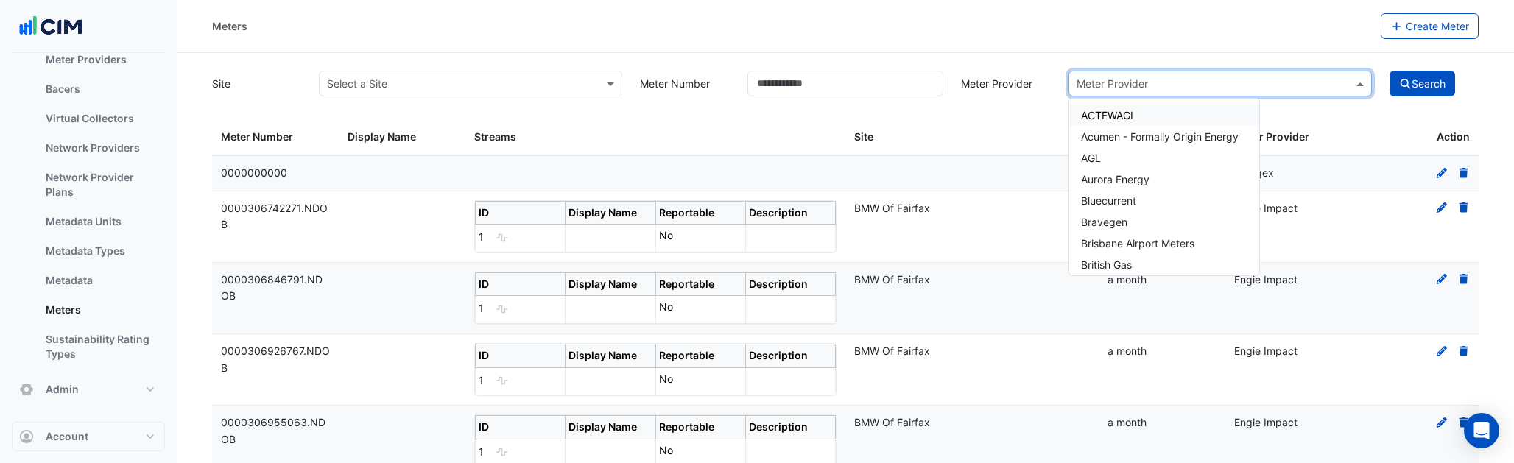
click at [1227, 85] on input "text" at bounding box center [1206, 84] width 258 height 15
click at [1166, 116] on div "ACTEWAGL" at bounding box center [1164, 115] width 190 height 21
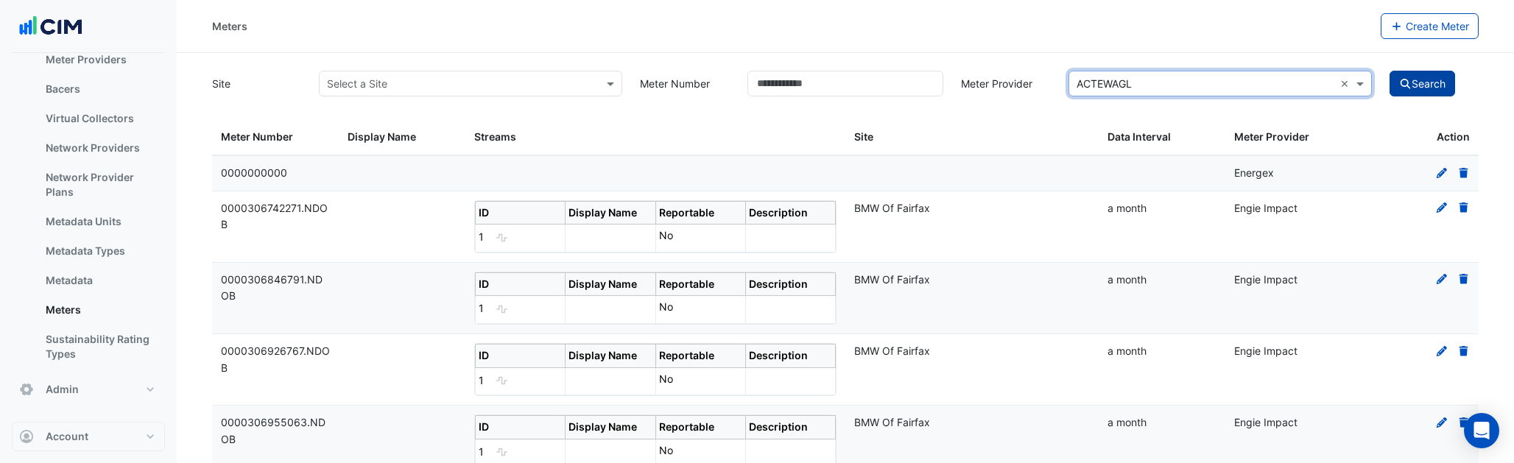
click at [1423, 81] on button "Search" at bounding box center [1423, 84] width 66 height 26
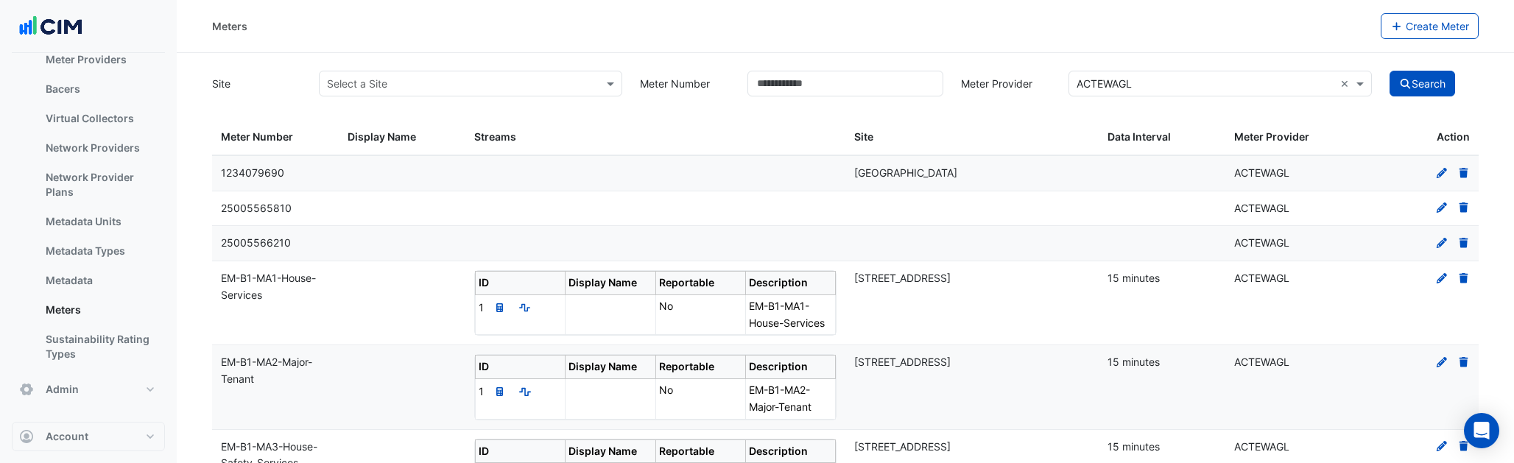
click at [1439, 175] on icon at bounding box center [1442, 172] width 10 height 10
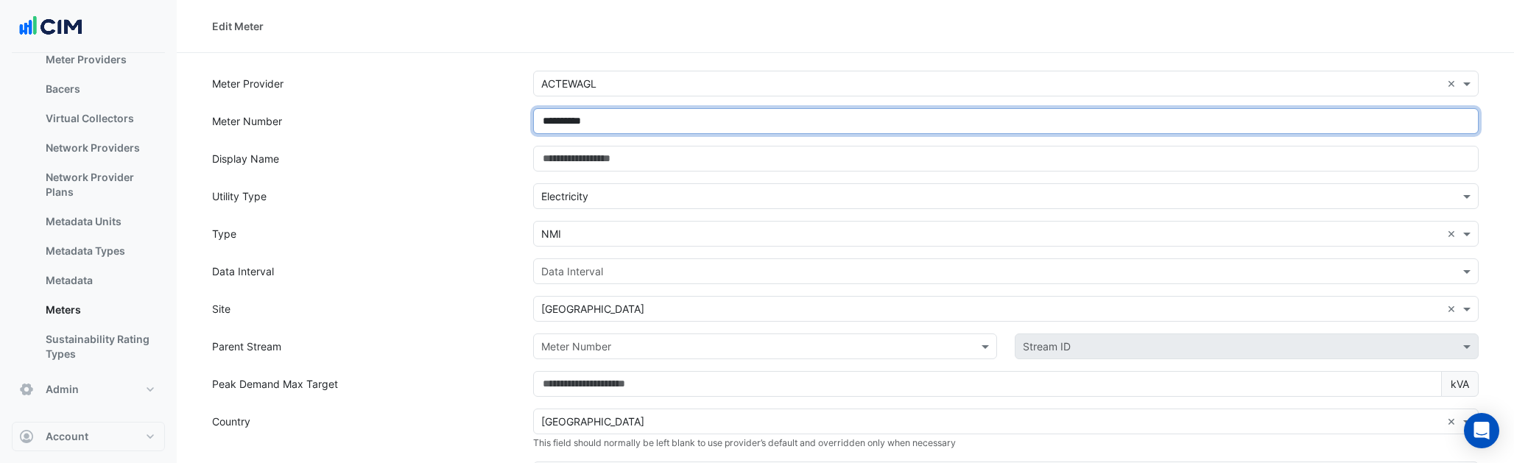
click at [854, 110] on input "**********" at bounding box center [1006, 121] width 946 height 26
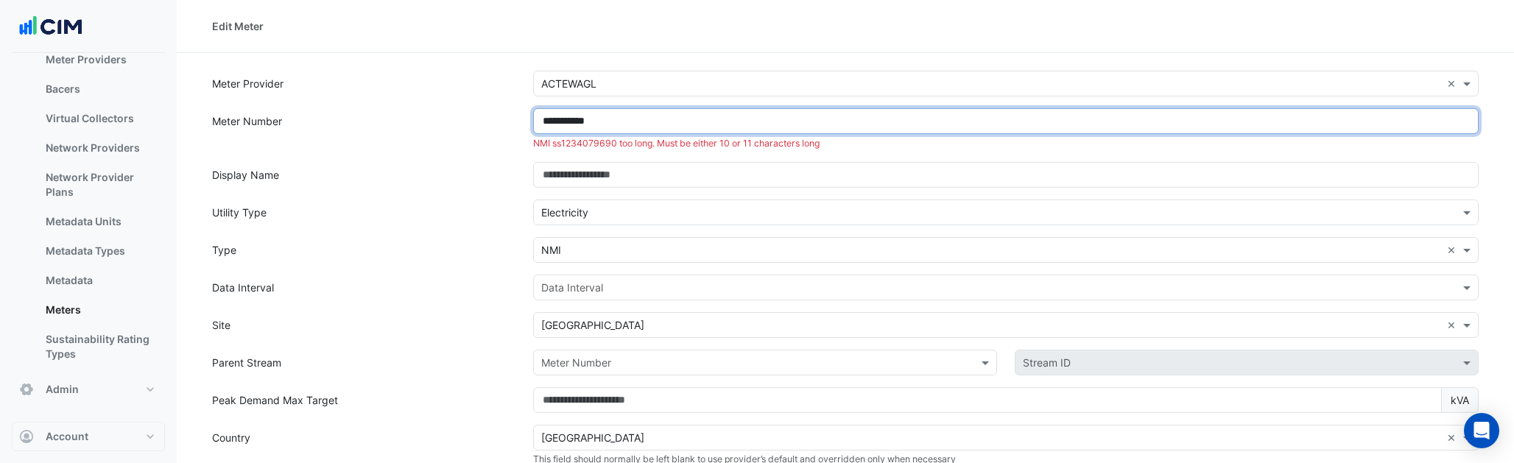
type input "**********"
